Goal: Task Accomplishment & Management: Manage account settings

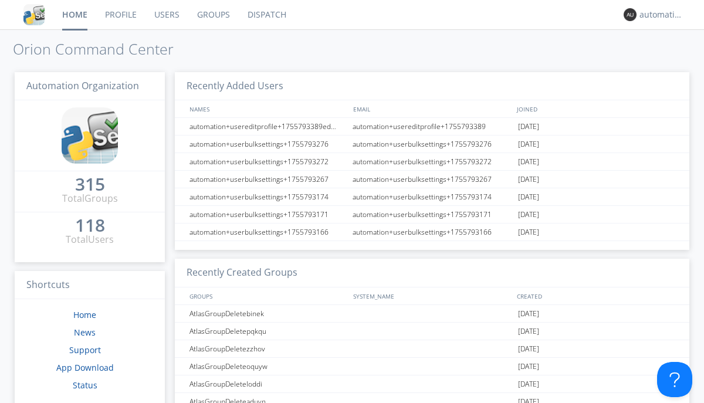
click at [266, 15] on link "Dispatch" at bounding box center [267, 14] width 56 height 29
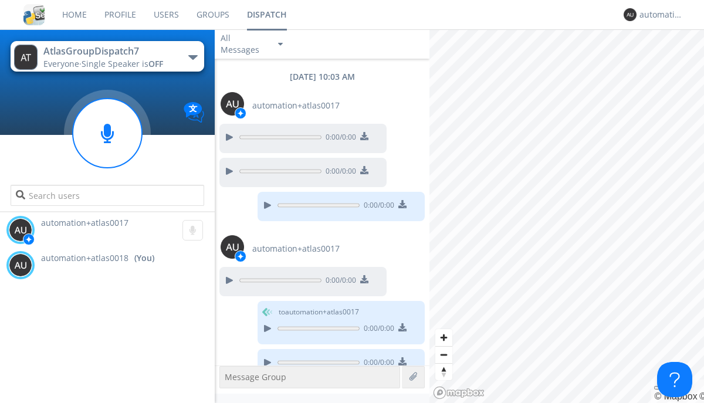
scroll to position [718, 0]
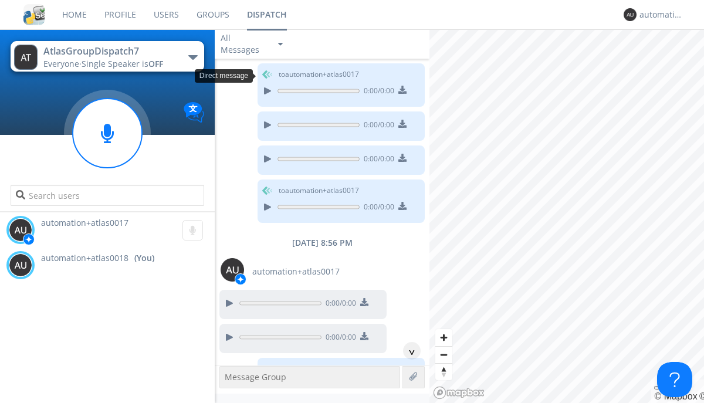
scroll to position [21, 0]
click at [407, 351] on div "^" at bounding box center [412, 351] width 18 height 18
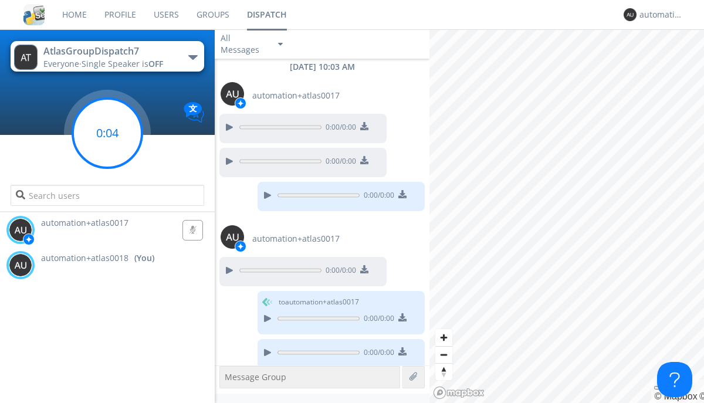
scroll to position [717, 0]
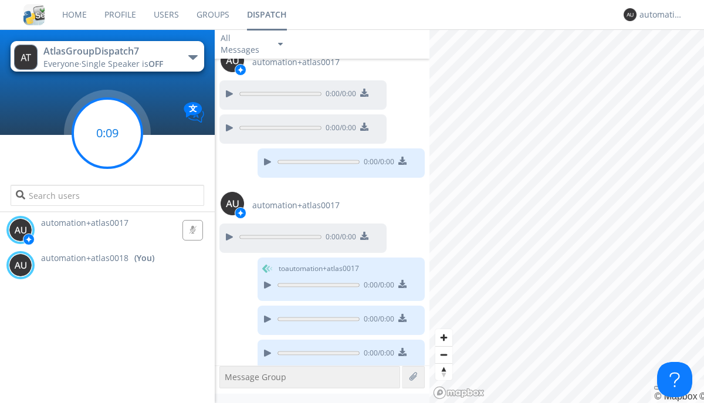
click at [107, 133] on g at bounding box center [107, 133] width 69 height 69
click at [658, 15] on div "automation+atlas0018" at bounding box center [662, 15] width 44 height 12
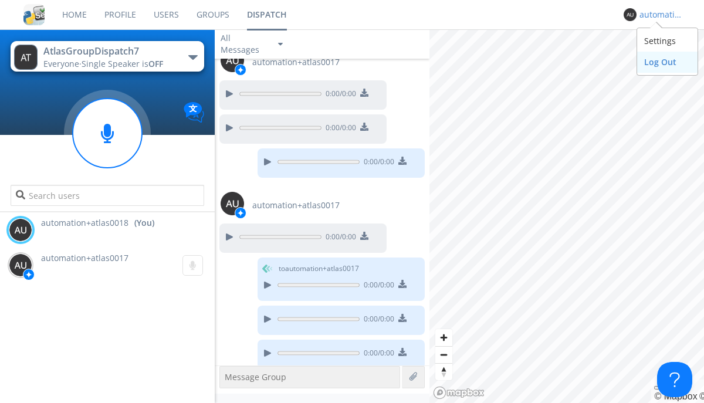
click at [667, 62] on div "Log Out" at bounding box center [667, 62] width 60 height 21
